Goal: Transaction & Acquisition: Purchase product/service

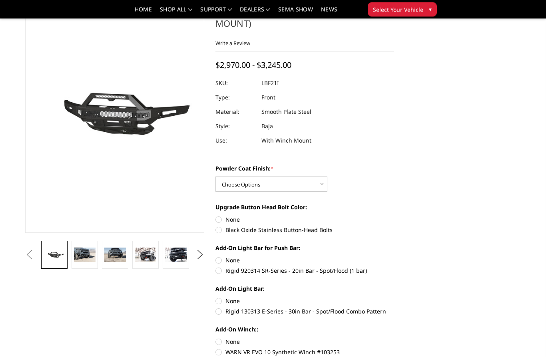
scroll to position [47, 0]
click at [116, 259] on img at bounding box center [115, 255] width 22 height 14
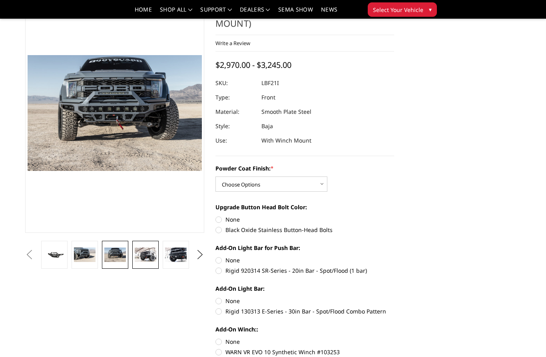
click at [147, 261] on img at bounding box center [146, 255] width 22 height 14
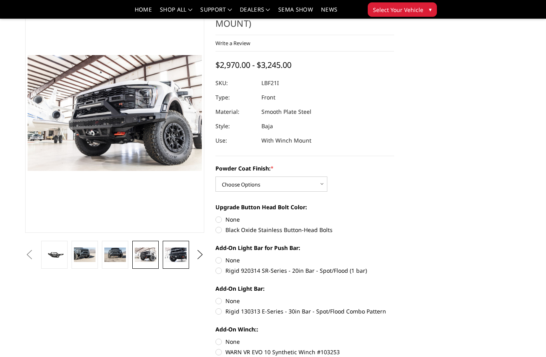
click at [176, 258] on img at bounding box center [176, 255] width 22 height 14
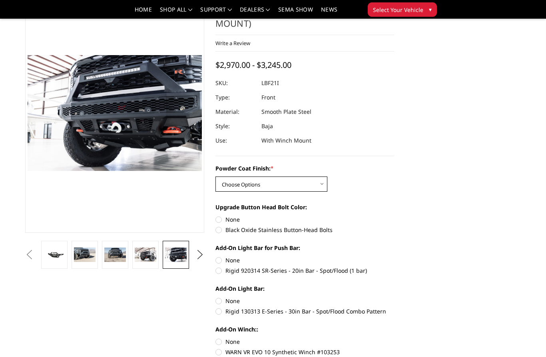
select select "2766"
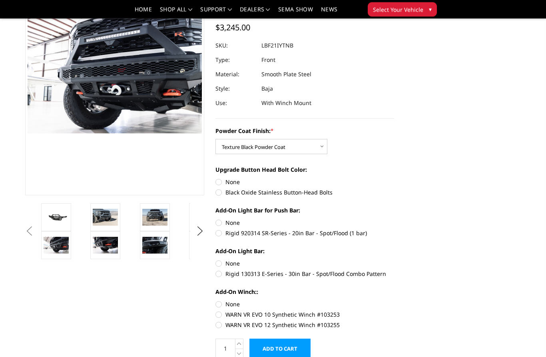
scroll to position [85, 0]
click at [220, 195] on label "Black Oxide Stainless Button-Head Bolts" at bounding box center [305, 192] width 179 height 8
click at [394, 178] on input "Black Oxide Stainless Button-Head Bolts" at bounding box center [394, 178] width 0 height 0
radio input "true"
click at [219, 234] on label "Rigid 920314 SR-Series - 20in Bar - Spot/Flood (1 bar)" at bounding box center [305, 233] width 179 height 8
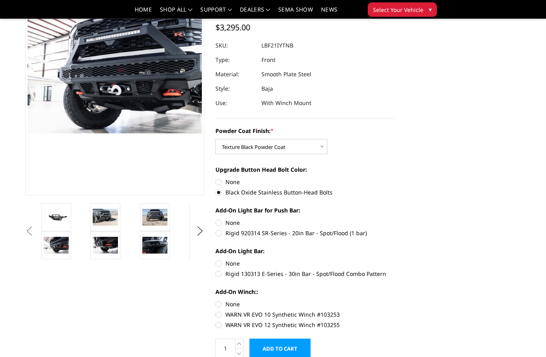
click at [394, 219] on input "Rigid 920314 SR-Series - 20in Bar - Spot/Flood (1 bar)" at bounding box center [394, 219] width 0 height 0
radio input "true"
click at [101, 222] on img at bounding box center [105, 217] width 25 height 17
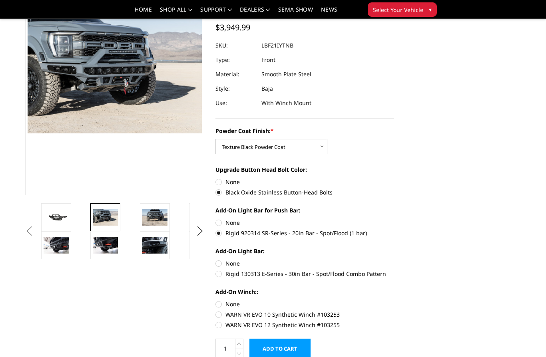
scroll to position [106, 0]
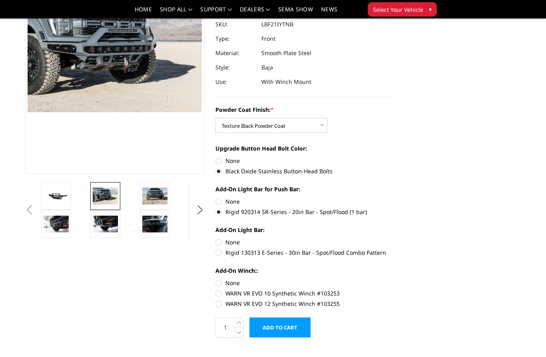
click at [218, 306] on label "WARN VR EVO 12 Synthetic Winch #103255" at bounding box center [305, 304] width 179 height 8
click at [394, 290] on input "WARN VR EVO 12 Synthetic Winch #103255" at bounding box center [394, 290] width 0 height 0
radio input "true"
click at [56, 191] on img at bounding box center [56, 196] width 25 height 12
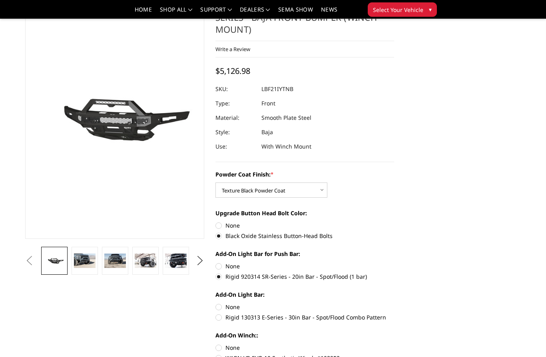
scroll to position [0, 0]
